Goal: Task Accomplishment & Management: Use online tool/utility

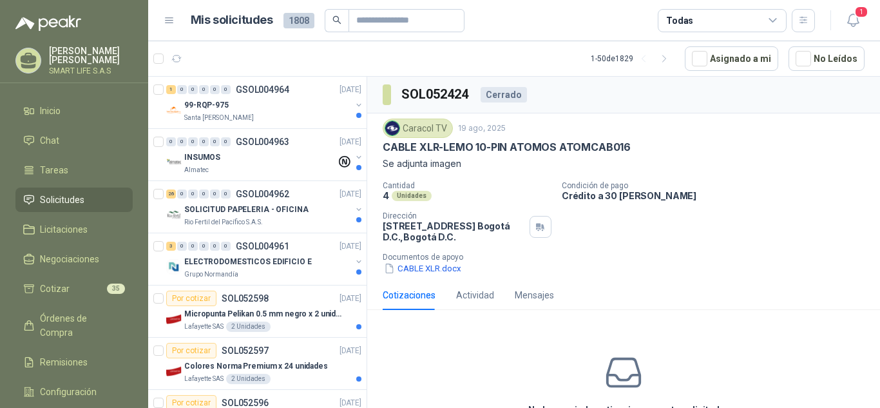
scroll to position [728, 0]
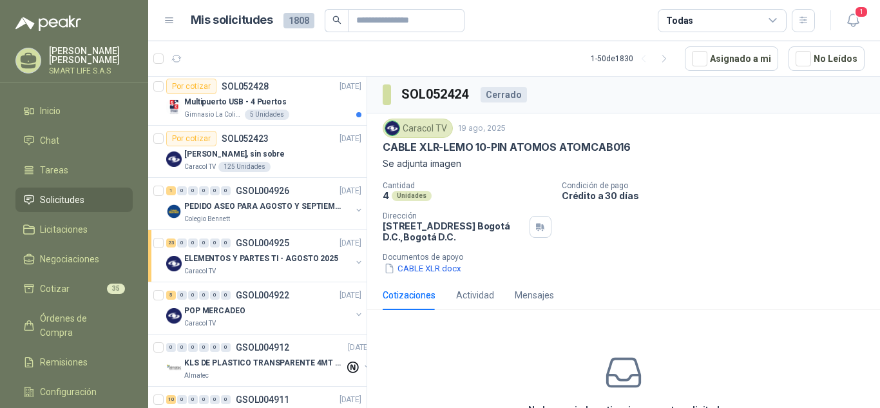
scroll to position [958, 0]
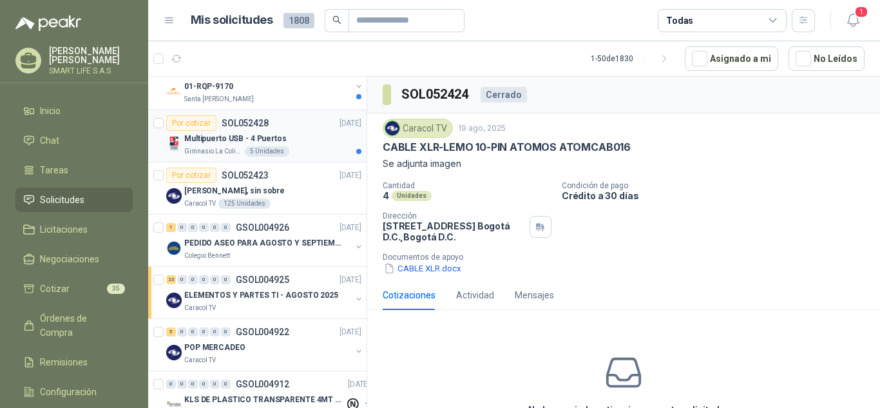
click at [316, 146] on div "Gimnasio La Colina 5 Unidades" at bounding box center [272, 151] width 177 height 10
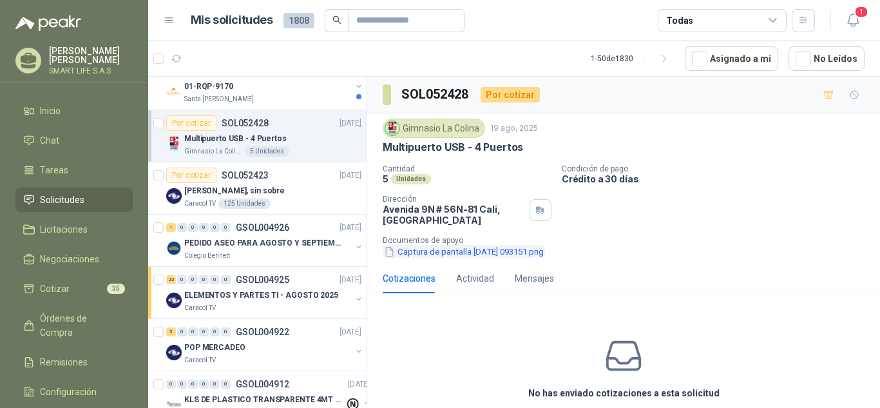
click at [495, 247] on button "Captura de pantalla [DATE] 093151.png" at bounding box center [464, 252] width 162 height 14
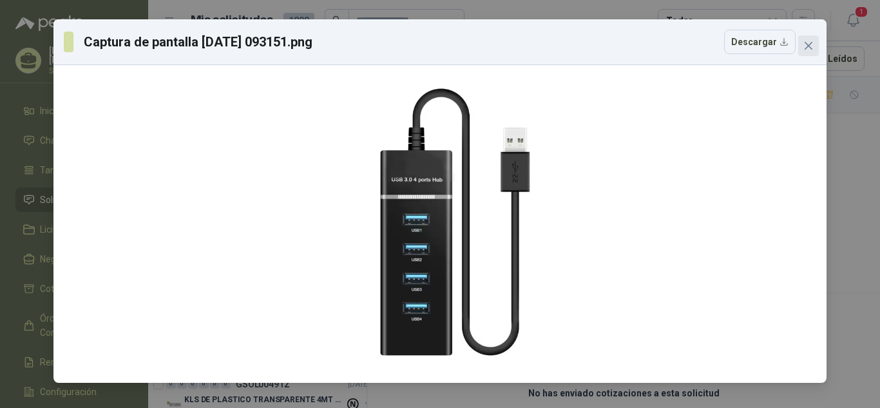
click at [812, 50] on icon "close" at bounding box center [808, 46] width 10 height 10
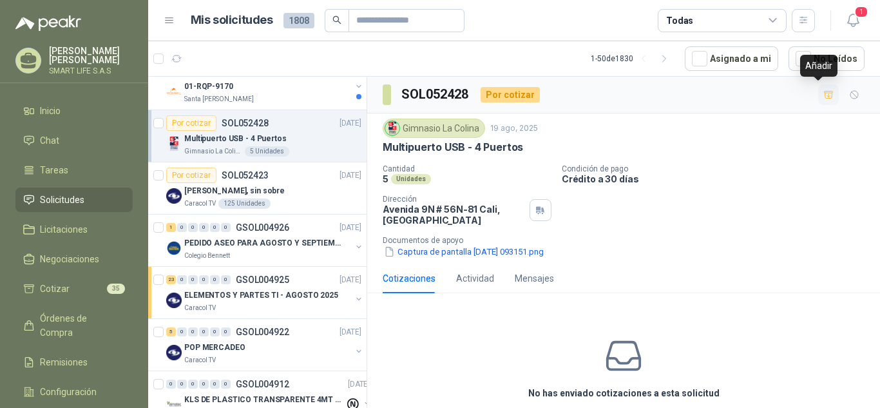
click at [818, 88] on button "button" at bounding box center [828, 94] width 21 height 21
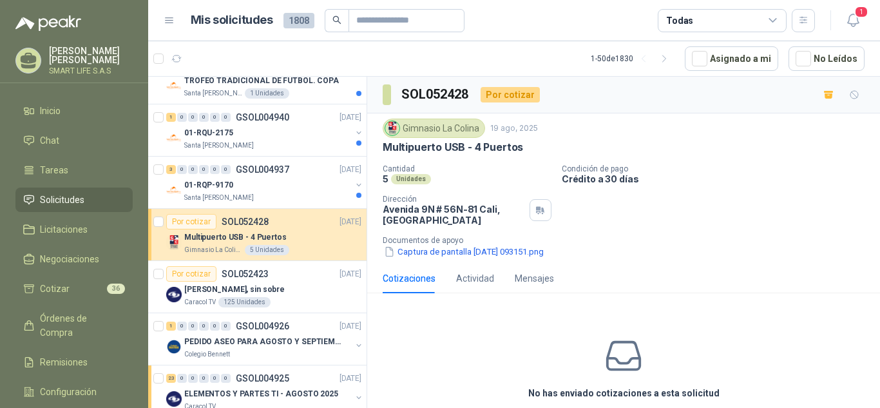
scroll to position [854, 0]
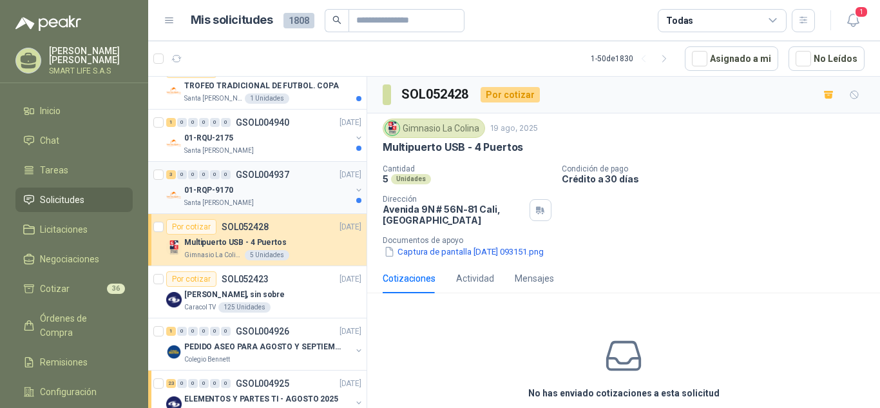
click at [280, 191] on div "01-RQP-9170" at bounding box center [267, 189] width 167 height 15
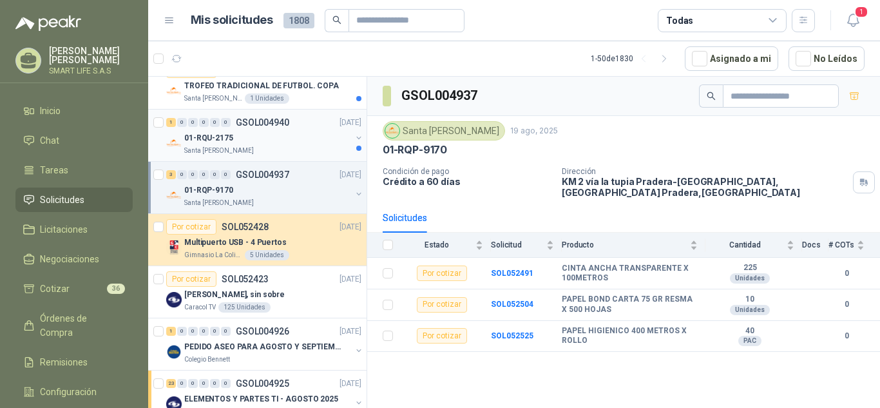
click at [292, 131] on div "01-RQU-2175" at bounding box center [267, 137] width 167 height 15
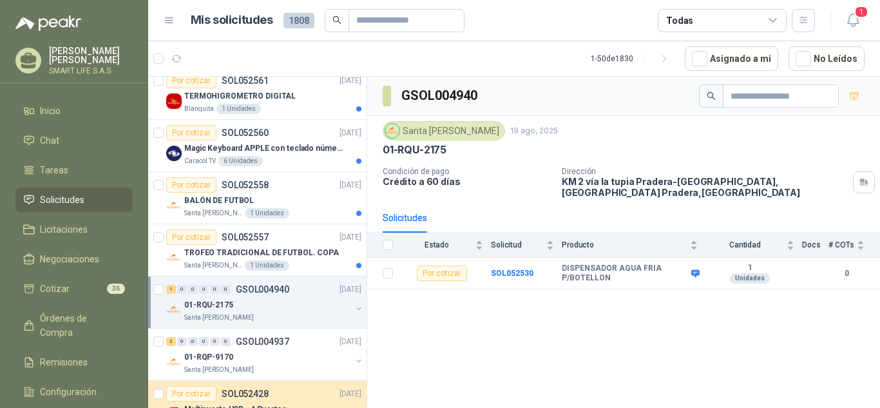
scroll to position [677, 0]
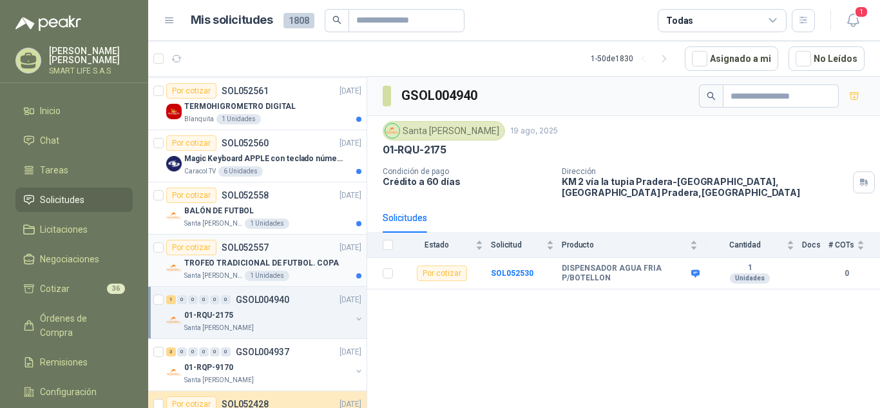
click at [296, 267] on p "TROFEO TRADICIONAL DE FUTBOL. COPA" at bounding box center [261, 263] width 155 height 12
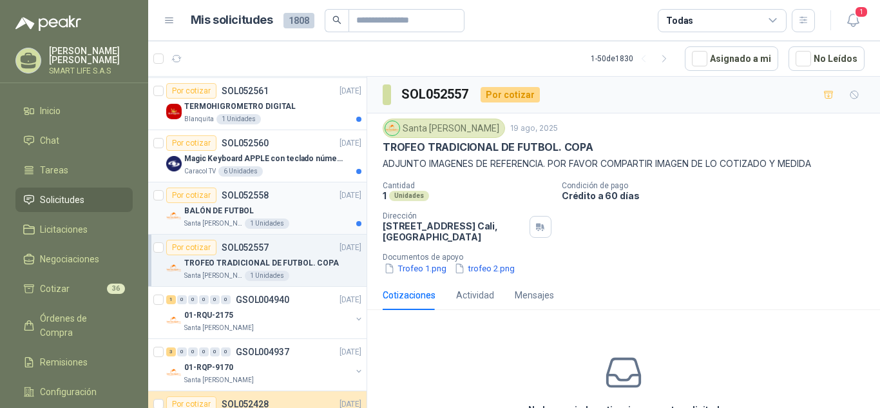
click at [310, 193] on div "Por cotizar SOL052558 [DATE]" at bounding box center [263, 194] width 195 height 15
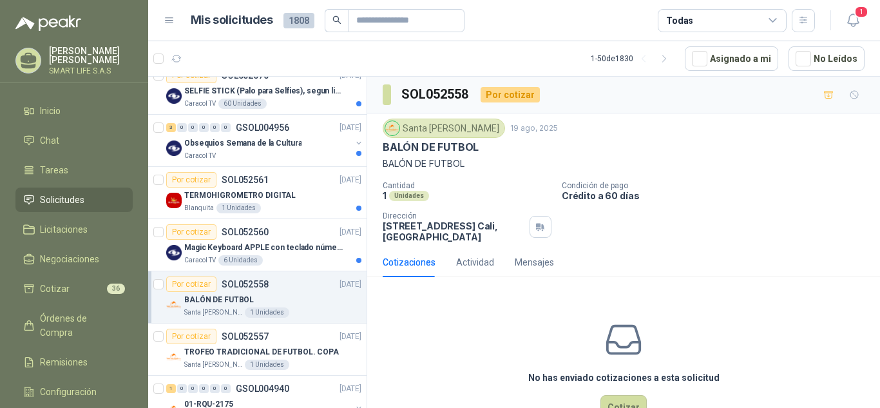
scroll to position [562, 0]
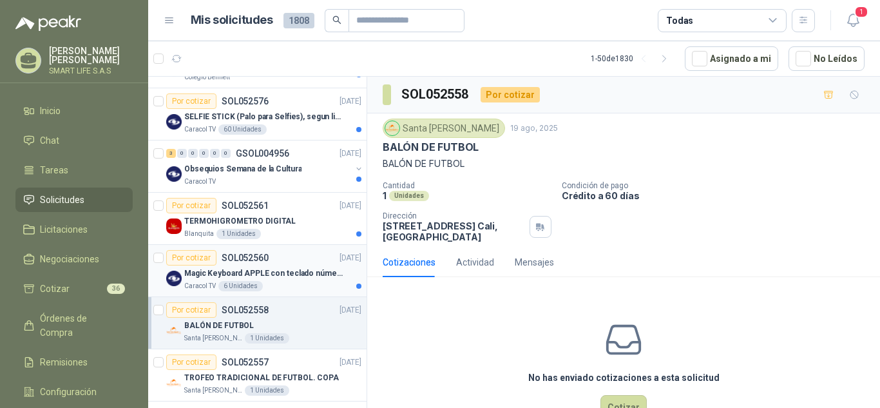
click at [300, 276] on p "Magic Keyboard APPLE con teclado númerico en Español Plateado" at bounding box center [264, 273] width 160 height 12
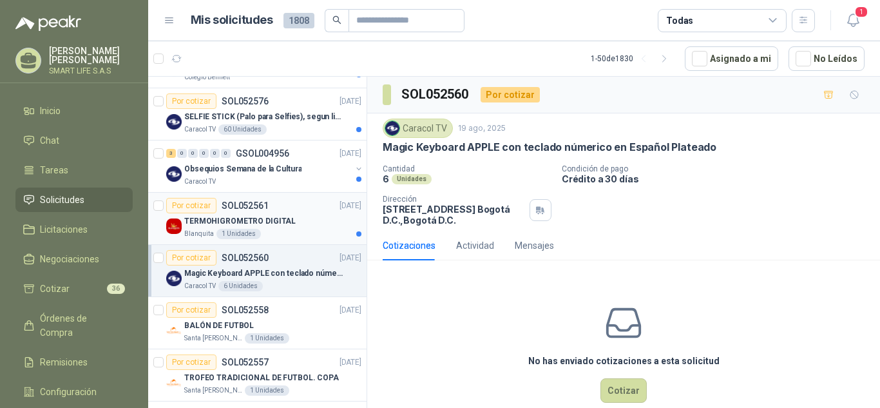
click at [288, 231] on div "Blanquita 1 Unidades" at bounding box center [272, 234] width 177 height 10
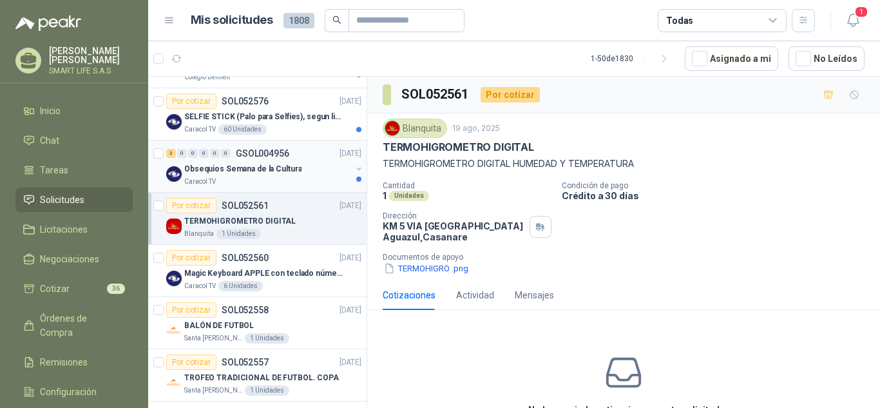
click at [289, 183] on div "Caracol TV" at bounding box center [267, 181] width 167 height 10
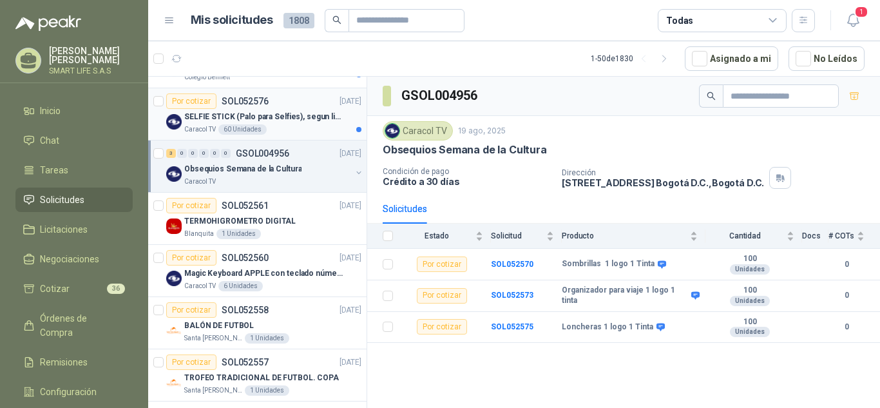
click at [296, 129] on div "Caracol TV 60 Unidades" at bounding box center [272, 129] width 177 height 10
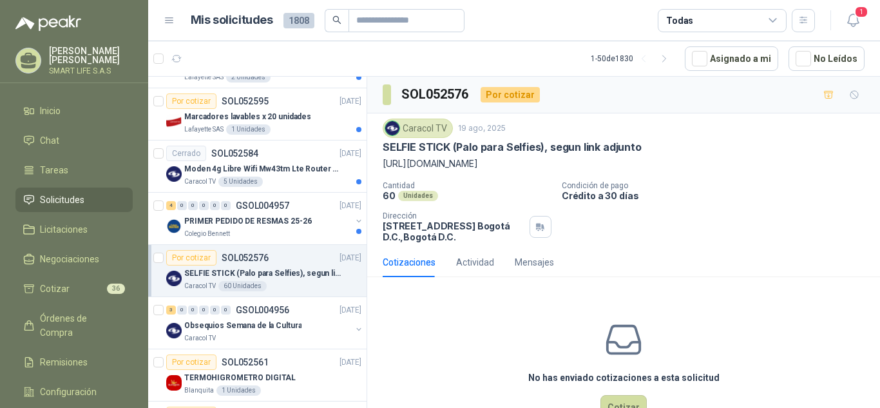
scroll to position [390, 0]
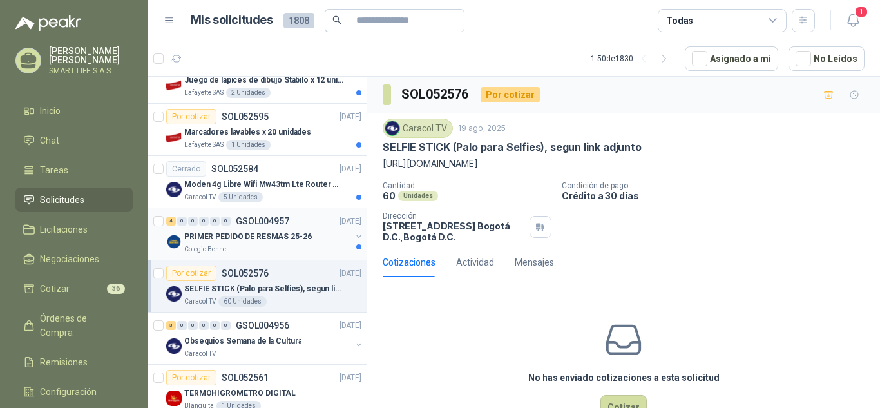
click at [299, 245] on div "Colegio Bennett" at bounding box center [267, 249] width 167 height 10
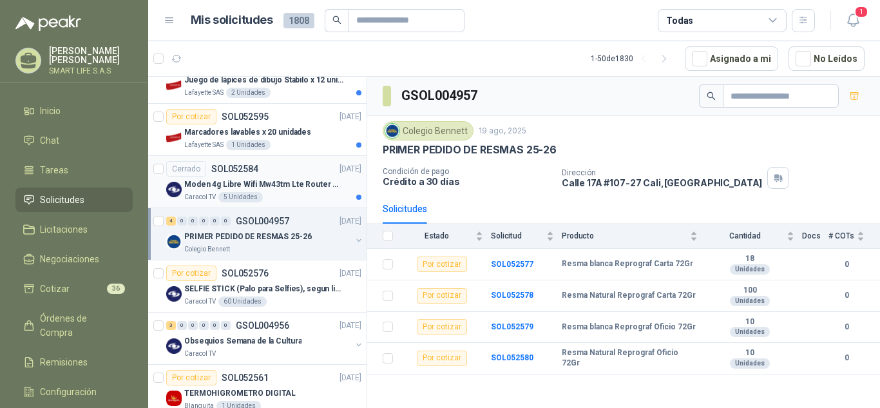
click at [289, 199] on div "Caracol TV 5 Unidades" at bounding box center [272, 197] width 177 height 10
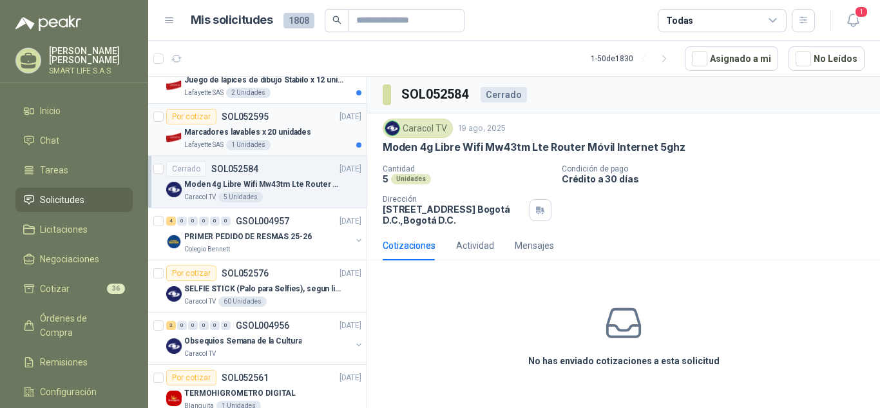
click at [310, 141] on div "Lafayette SAS 1 Unidades" at bounding box center [272, 145] width 177 height 10
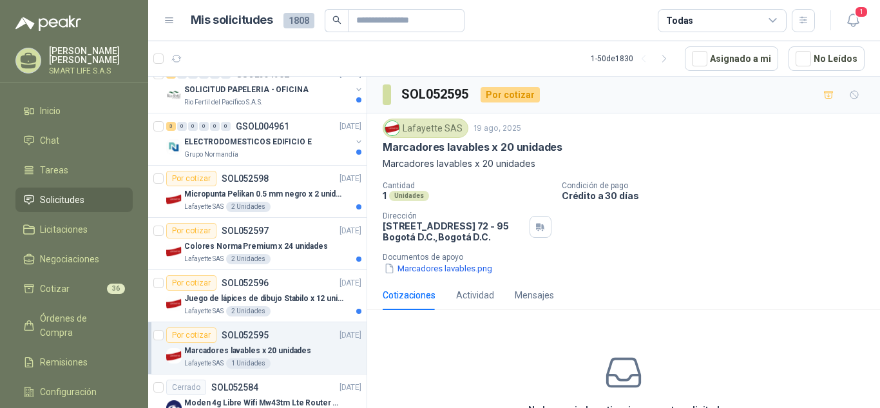
scroll to position [161, 0]
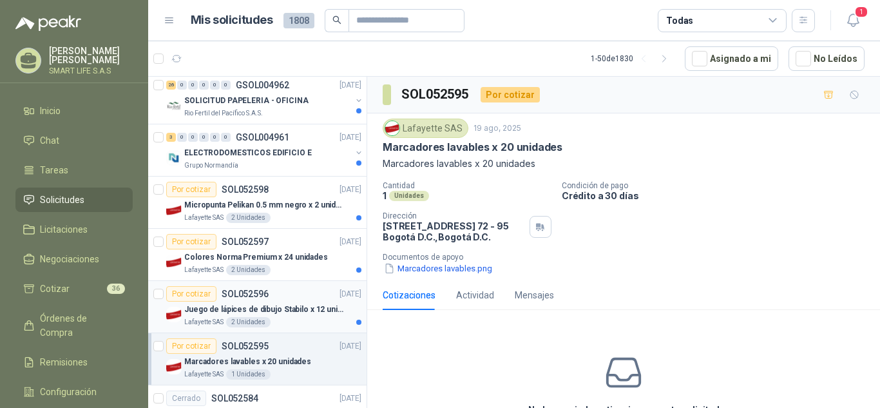
click at [283, 320] on div "Lafayette SAS 2 Unidades" at bounding box center [272, 322] width 177 height 10
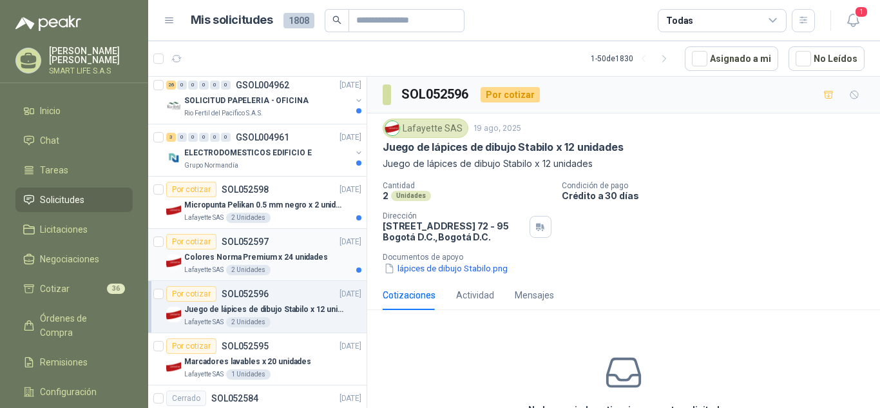
click at [301, 265] on div "Lafayette SAS 2 Unidades" at bounding box center [272, 270] width 177 height 10
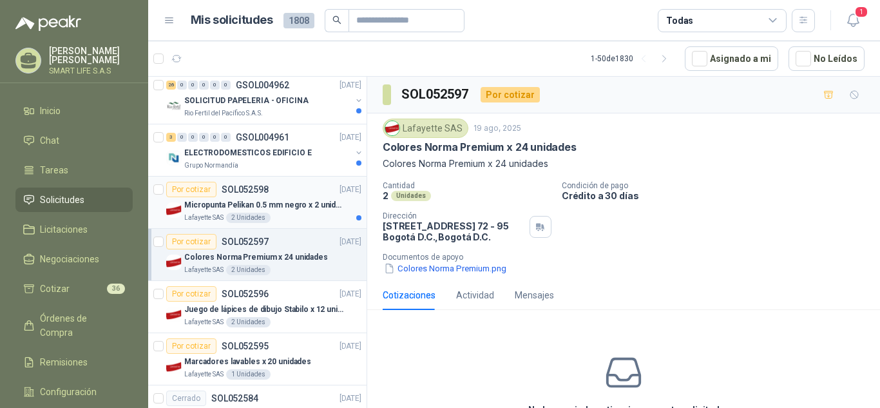
click at [302, 210] on p "Micropunta Pelikan 0.5 mm negro x 2 unidades" at bounding box center [264, 205] width 160 height 12
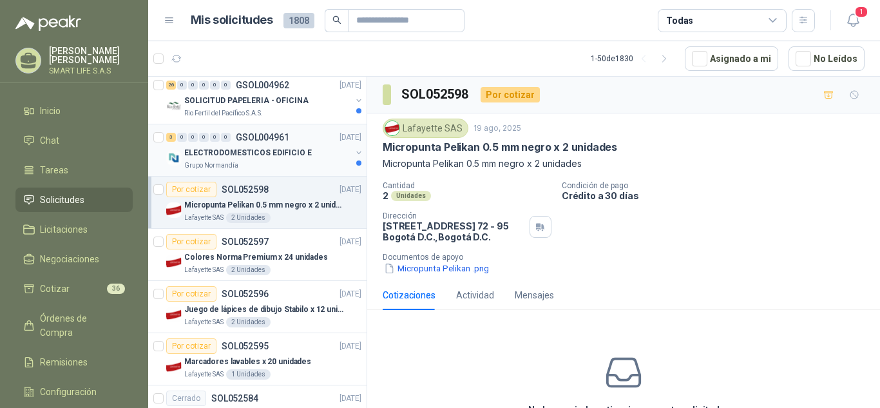
click at [299, 157] on p "ELECTRODOMESTICOS EDIFICIO E" at bounding box center [248, 153] width 128 height 12
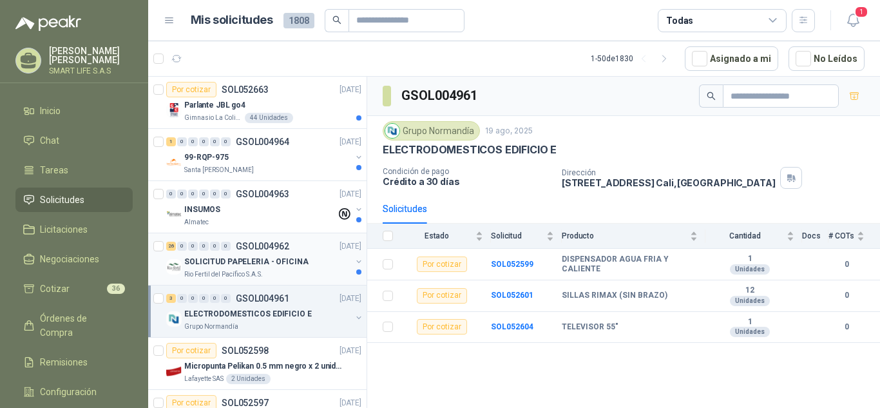
click at [272, 274] on div "Rio Fertil del Pacífico S.A.S." at bounding box center [267, 274] width 167 height 10
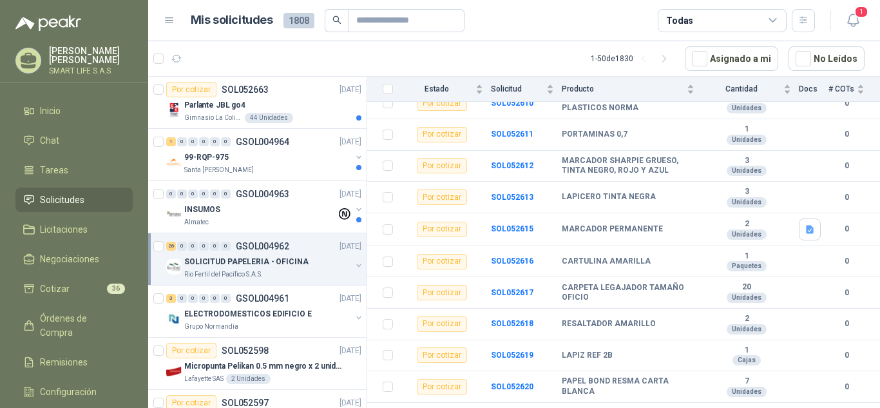
scroll to position [97, 0]
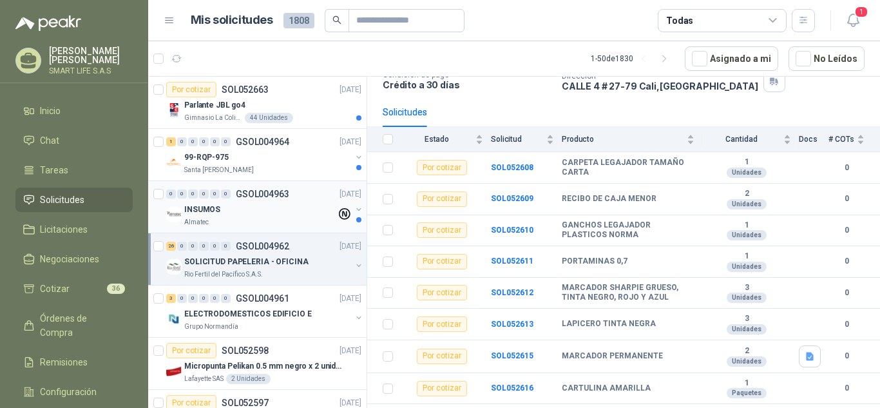
click at [250, 201] on div "0 0 0 0 0 0 GSOL004963 [DATE]" at bounding box center [265, 193] width 198 height 15
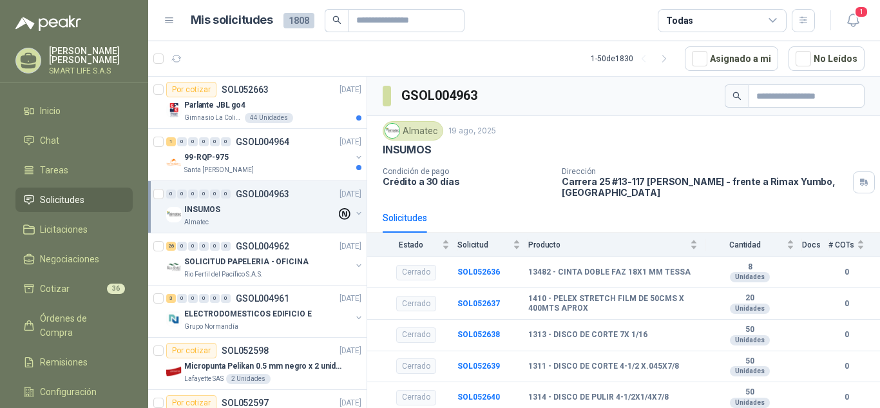
scroll to position [1, 0]
click at [247, 160] on div "99-RQP-975" at bounding box center [267, 156] width 167 height 15
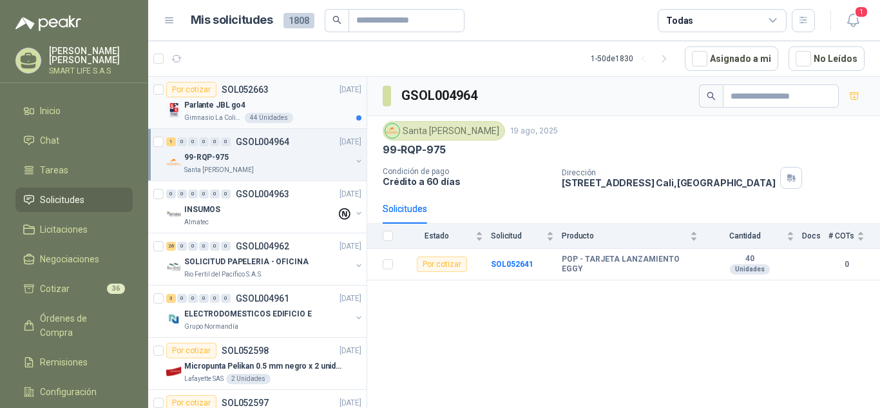
click at [308, 99] on div "Parlante JBL go4" at bounding box center [272, 104] width 177 height 15
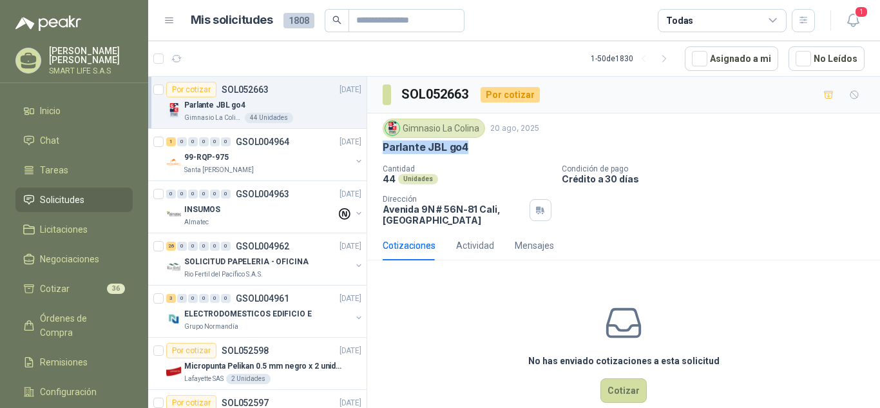
drag, startPoint x: 464, startPoint y: 145, endPoint x: 382, endPoint y: 144, distance: 81.8
click at [382, 144] on div "Gimnasio La Colina [DATE] Parlante JBL go4 Cantidad 44 Unidades Condición de pa…" at bounding box center [623, 171] width 513 height 117
copy p "Parlante JBL go4"
click at [382, 144] on div "Gimnasio La Colina [DATE] Parlante JBL go4 Cantidad 44 Unidades Condición de pa…" at bounding box center [623, 171] width 513 height 117
click at [822, 102] on button "button" at bounding box center [828, 94] width 21 height 21
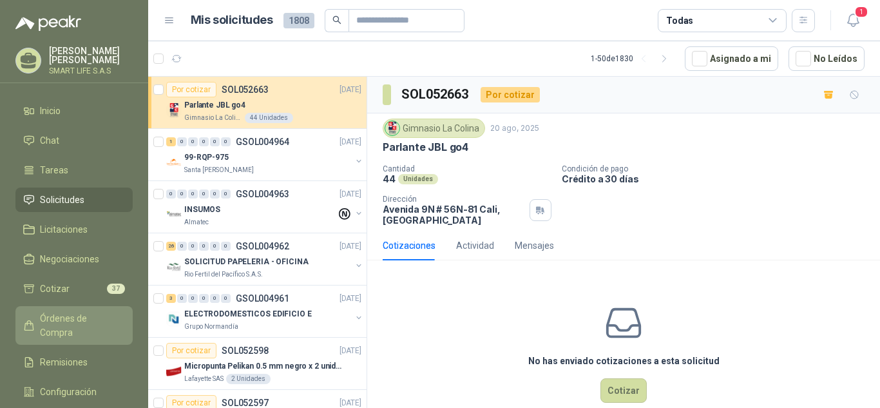
click at [80, 317] on span "Órdenes de Compra" at bounding box center [80, 325] width 81 height 28
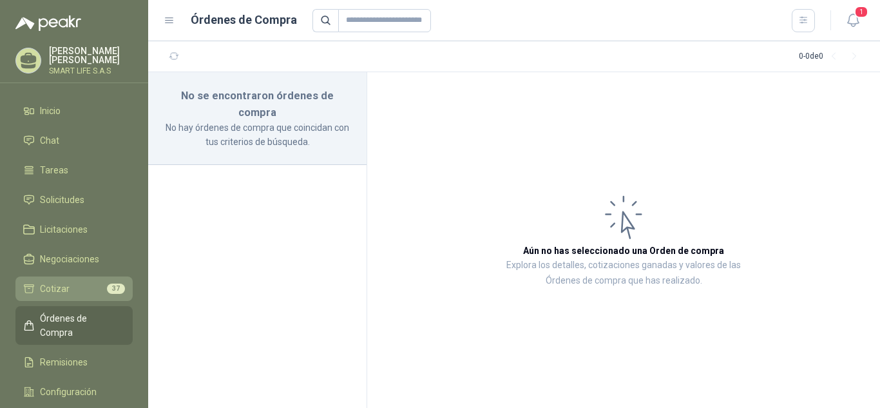
click at [70, 289] on li "Cotizar 37" at bounding box center [74, 288] width 102 height 14
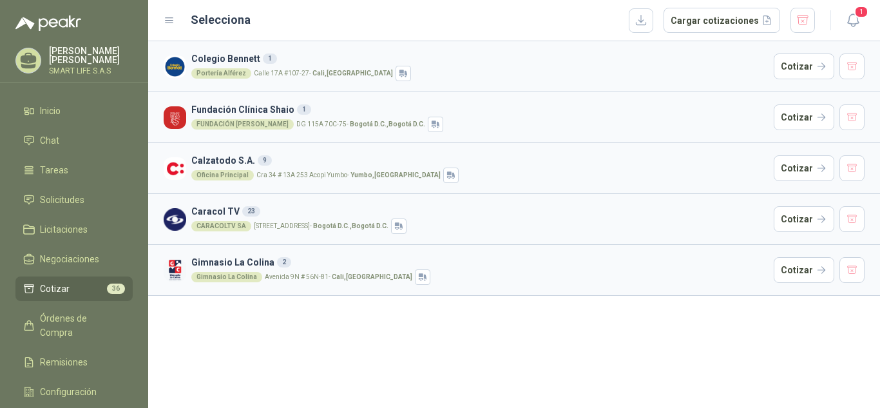
click at [344, 258] on h3 "Gimnasio La Colina 2" at bounding box center [479, 262] width 577 height 14
click at [796, 275] on button "Cotizar" at bounding box center [803, 270] width 61 height 26
